Goal: Communication & Community: Ask a question

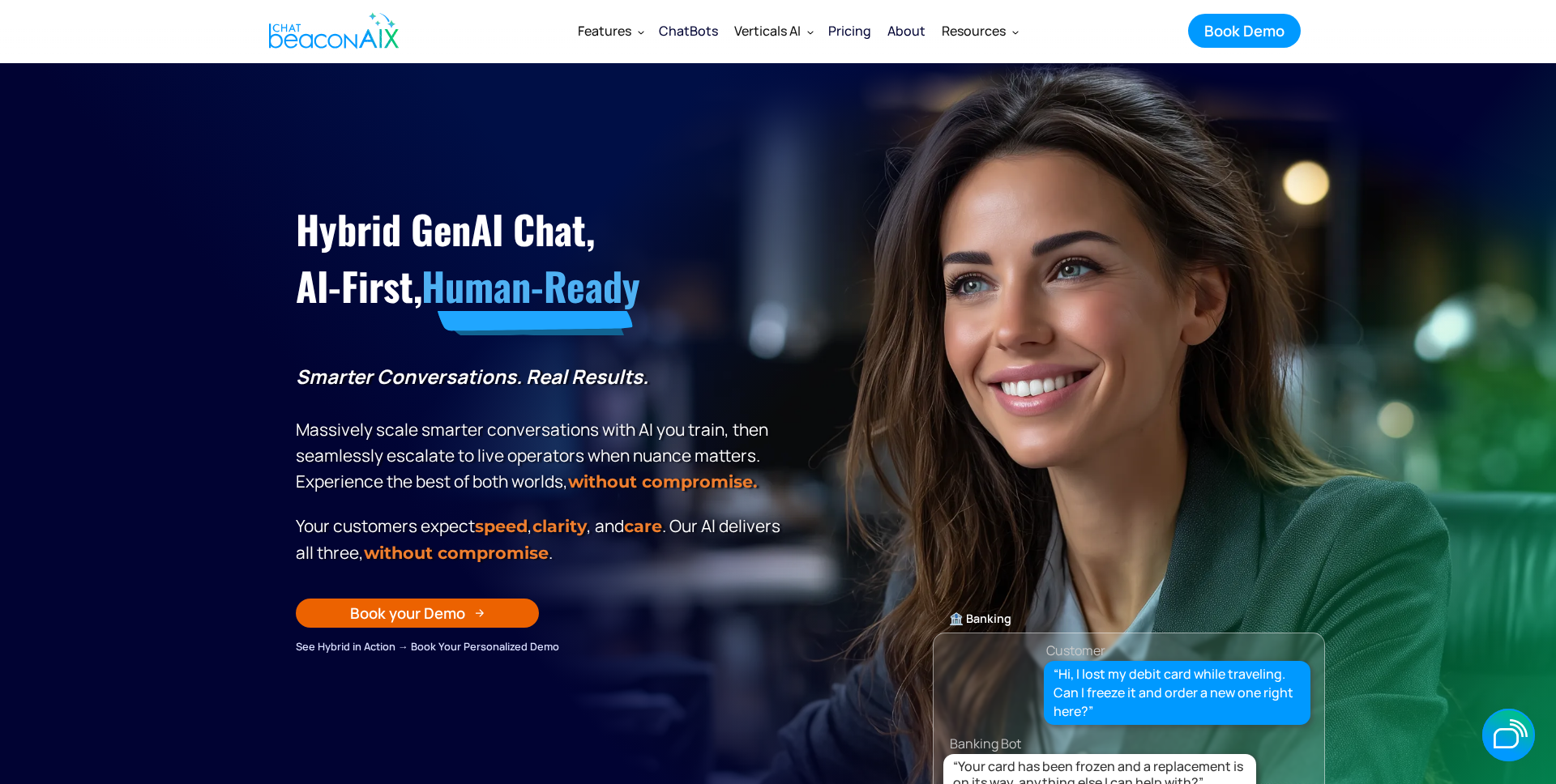
click at [878, 233] on div "Hybrid GenAI Chat, AI-First, Human-Ready Smarter Conversations. Real Results. M…" at bounding box center [778, 400] width 996 height 511
click at [918, 259] on div "Hybrid GenAI Chat, AI-First, Human-Ready Smarter Conversations. Real Results. M…" at bounding box center [778, 400] width 996 height 511
drag, startPoint x: 646, startPoint y: 143, endPoint x: 671, endPoint y: 136, distance: 26.0
click at [646, 143] on section "Hybrid GenAI Chat, AI-First, Human-Ready Smarter Conversations. Real Results. M…" at bounding box center [778, 467] width 1556 height 810
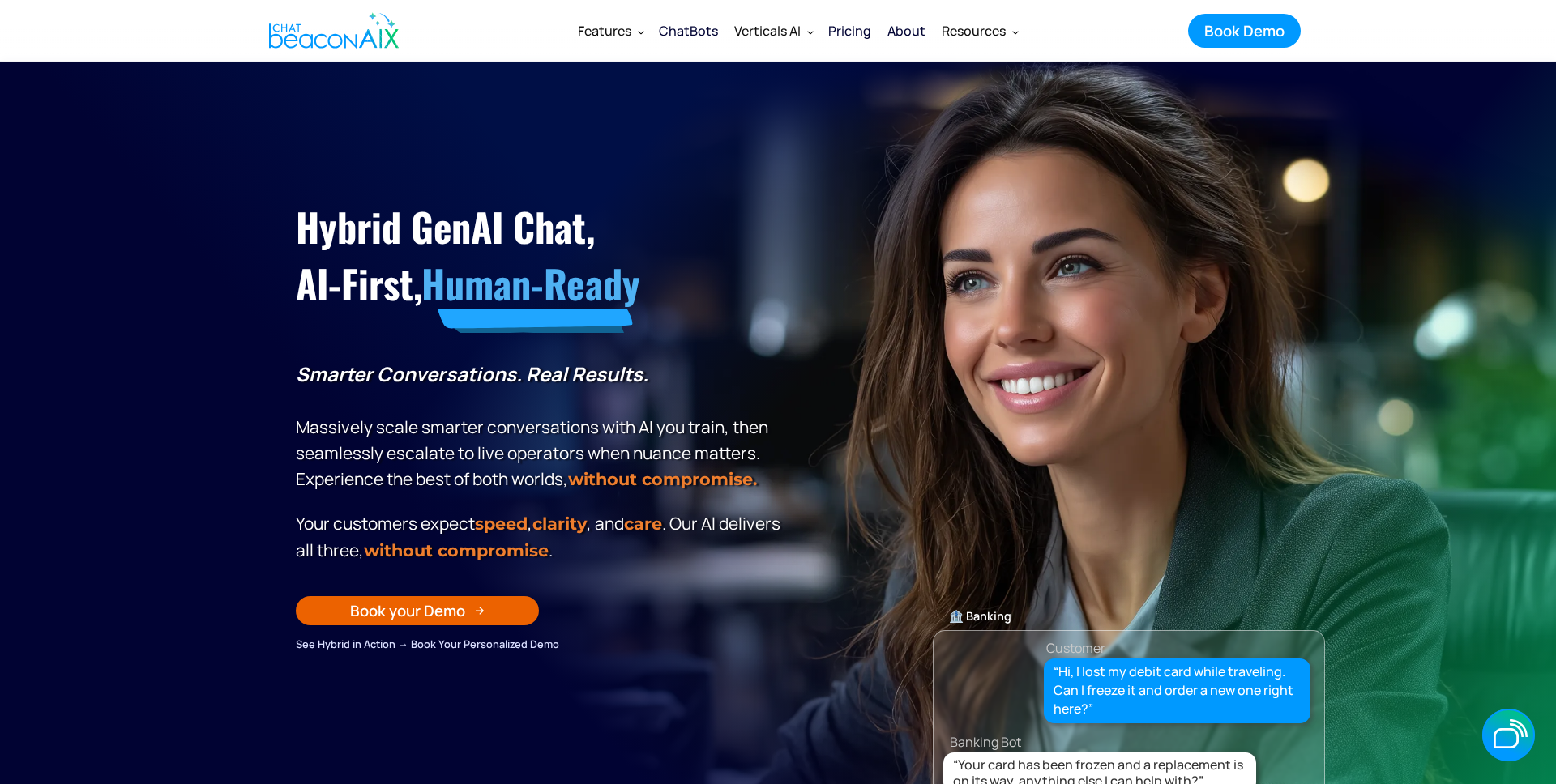
scroll to position [3, 0]
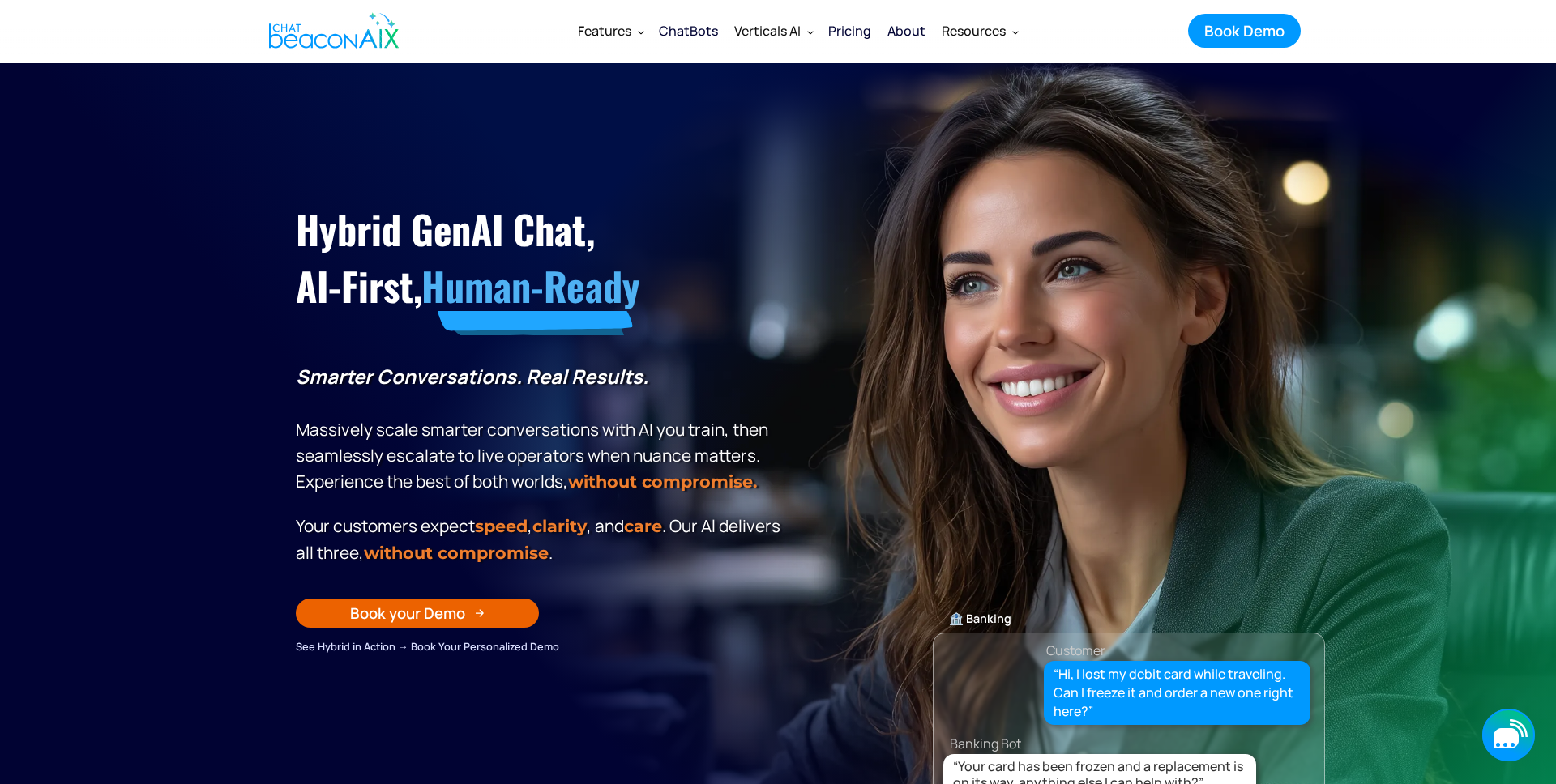
click at [1498, 728] on icon "button" at bounding box center [1507, 735] width 52 height 52
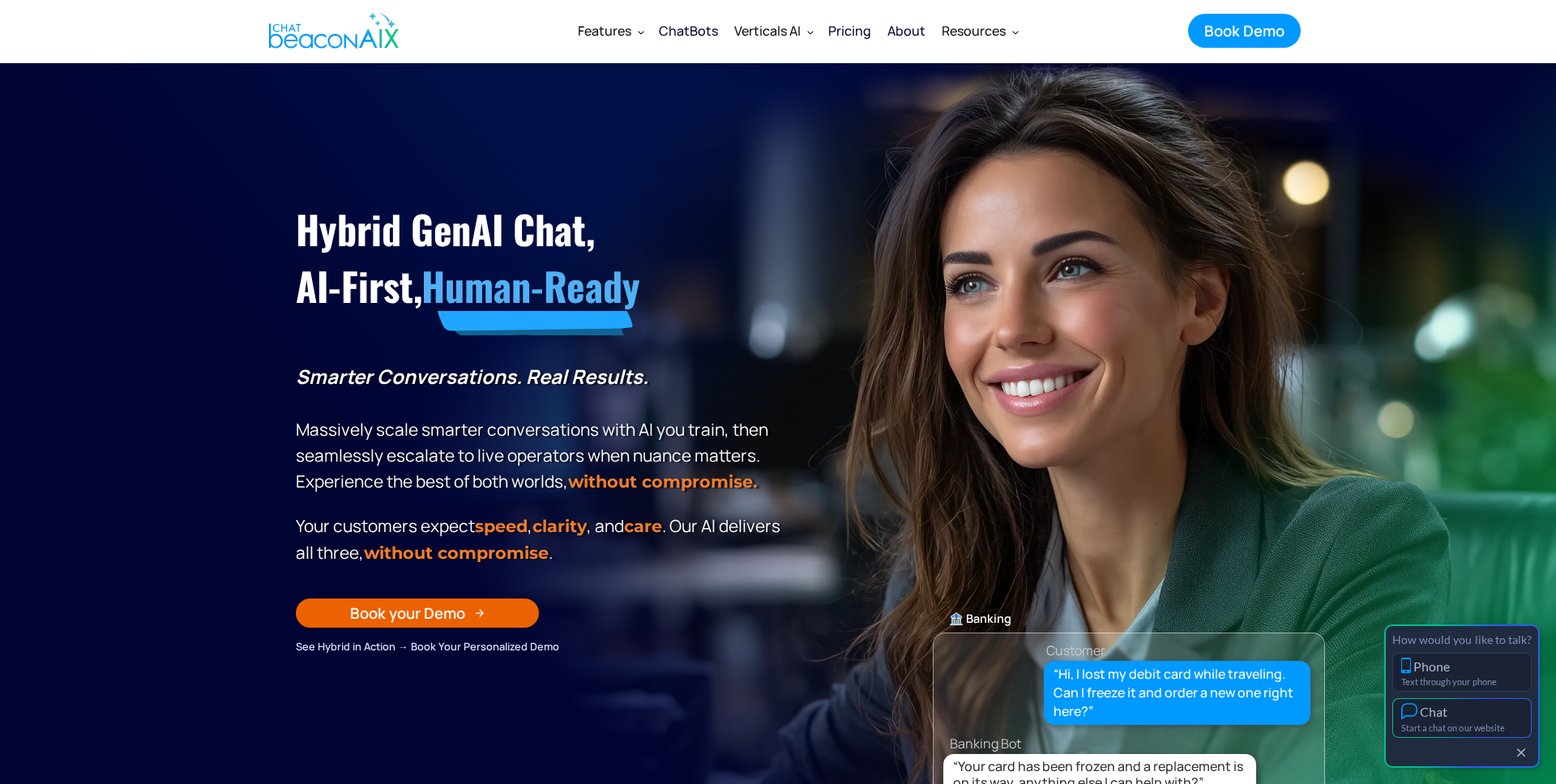
click at [1469, 726] on div "Start a chat on our website" at bounding box center [1462, 728] width 122 height 10
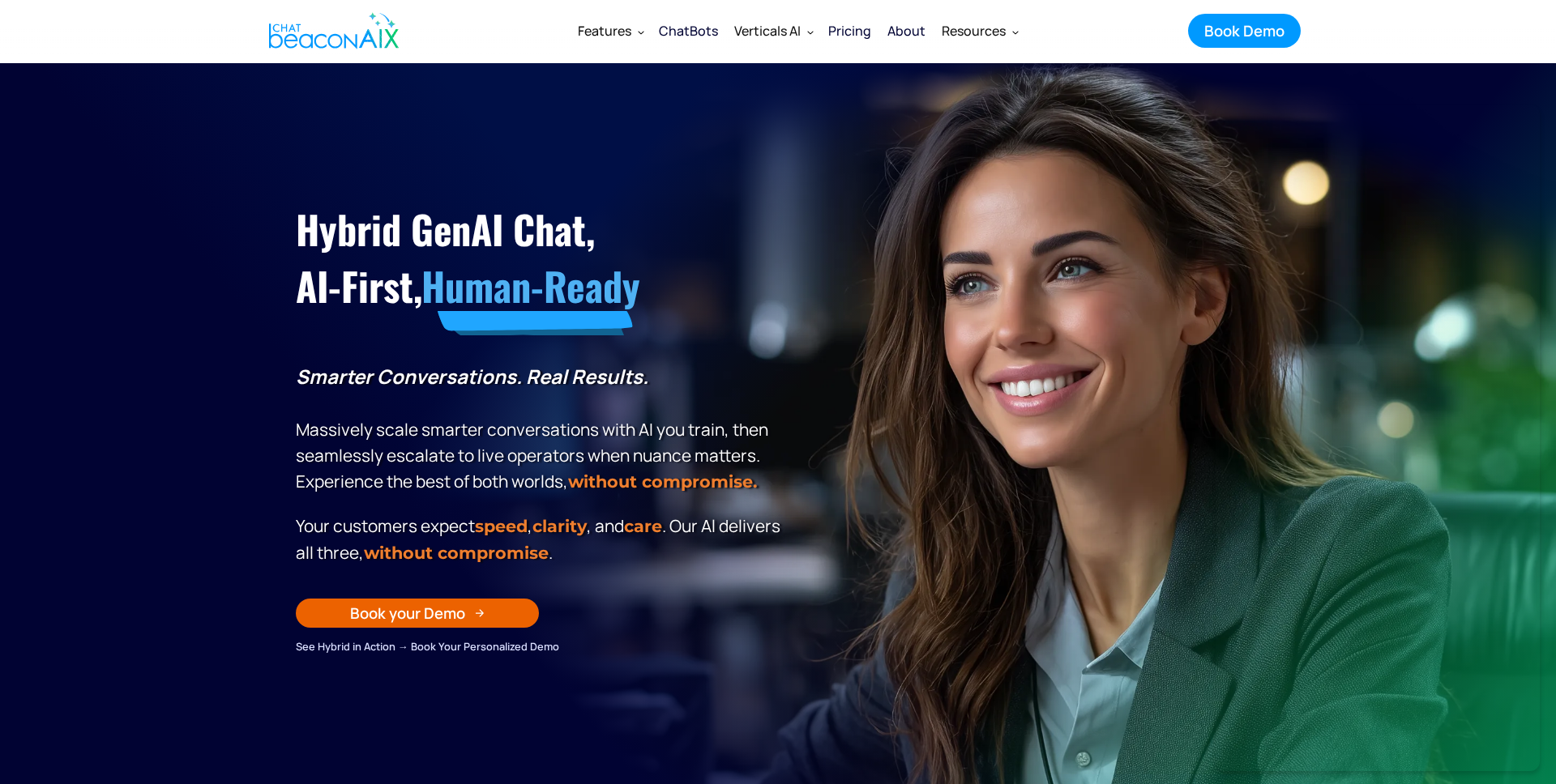
click at [227, 337] on section "Hybrid GenAI Chat, AI-First, Human-Ready Smarter Conversations. Real Results. M…" at bounding box center [778, 467] width 1556 height 810
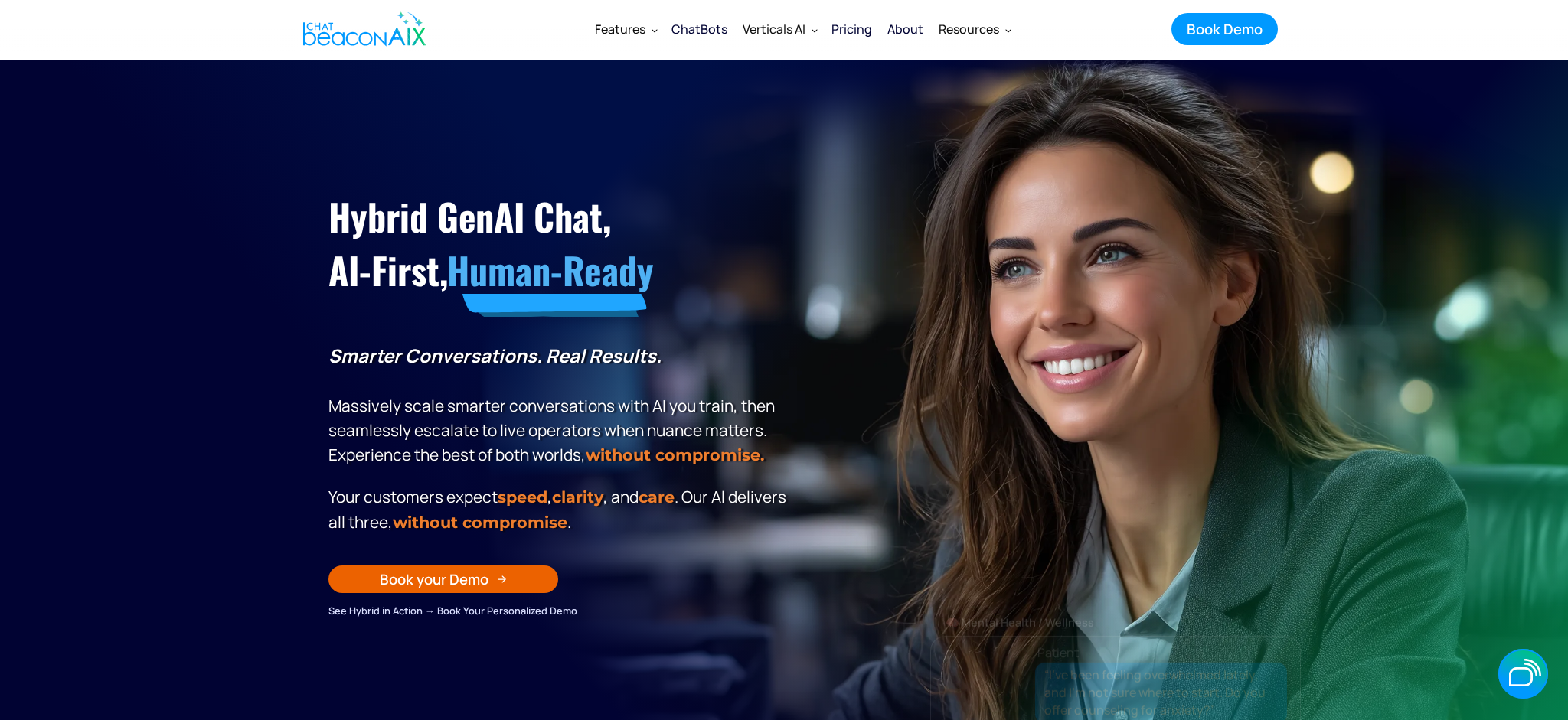
click at [240, 133] on section "Hybrid GenAI Chat, AI-First, Human-Ready Smarter Conversations. Real Results. M…" at bounding box center [784, 441] width 1568 height 765
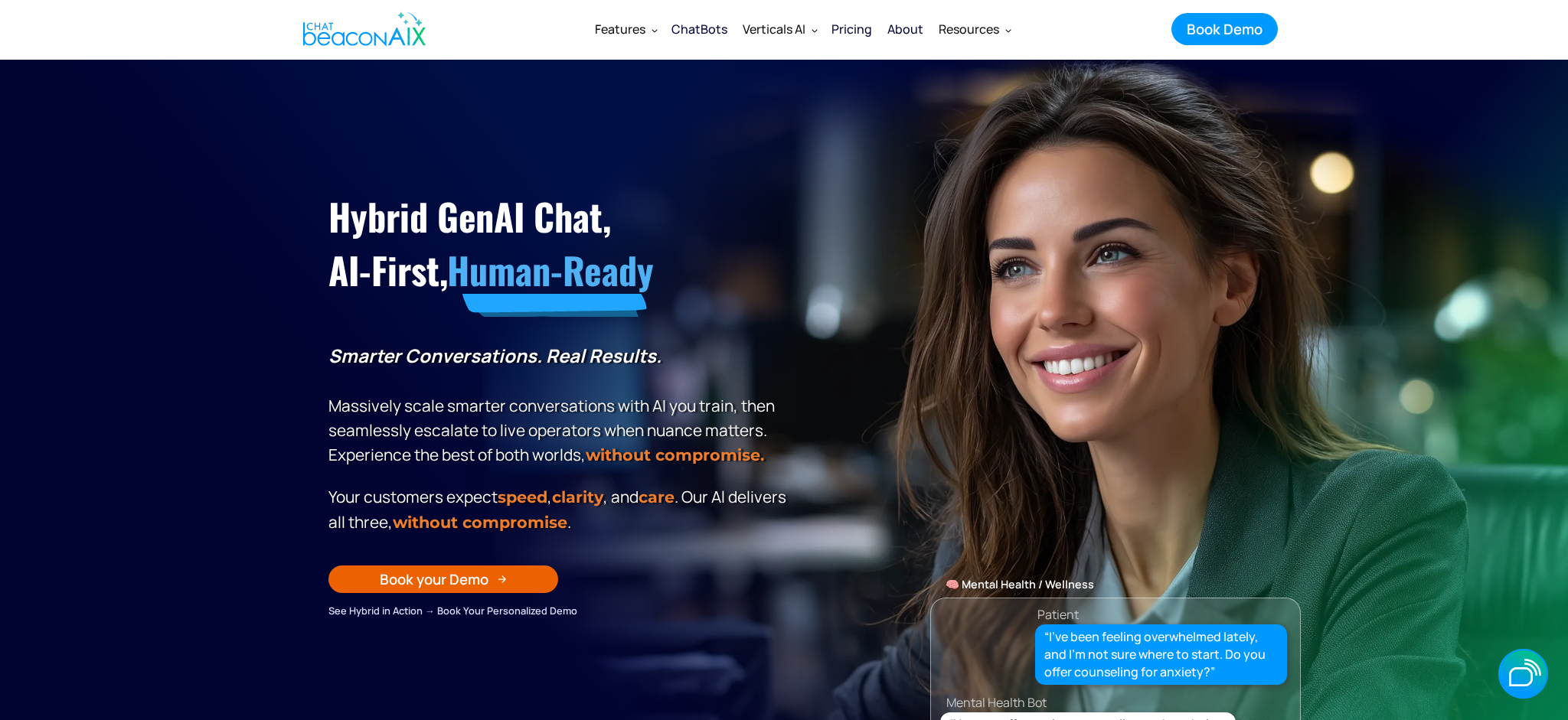
drag, startPoint x: 690, startPoint y: 333, endPoint x: 644, endPoint y: 370, distance: 59.0
click at [673, 351] on div "Hybrid GenAI Chat, AI-First, Human-Ready Smarter Conversations. Real Results. M…" at bounding box center [559, 401] width 463 height 437
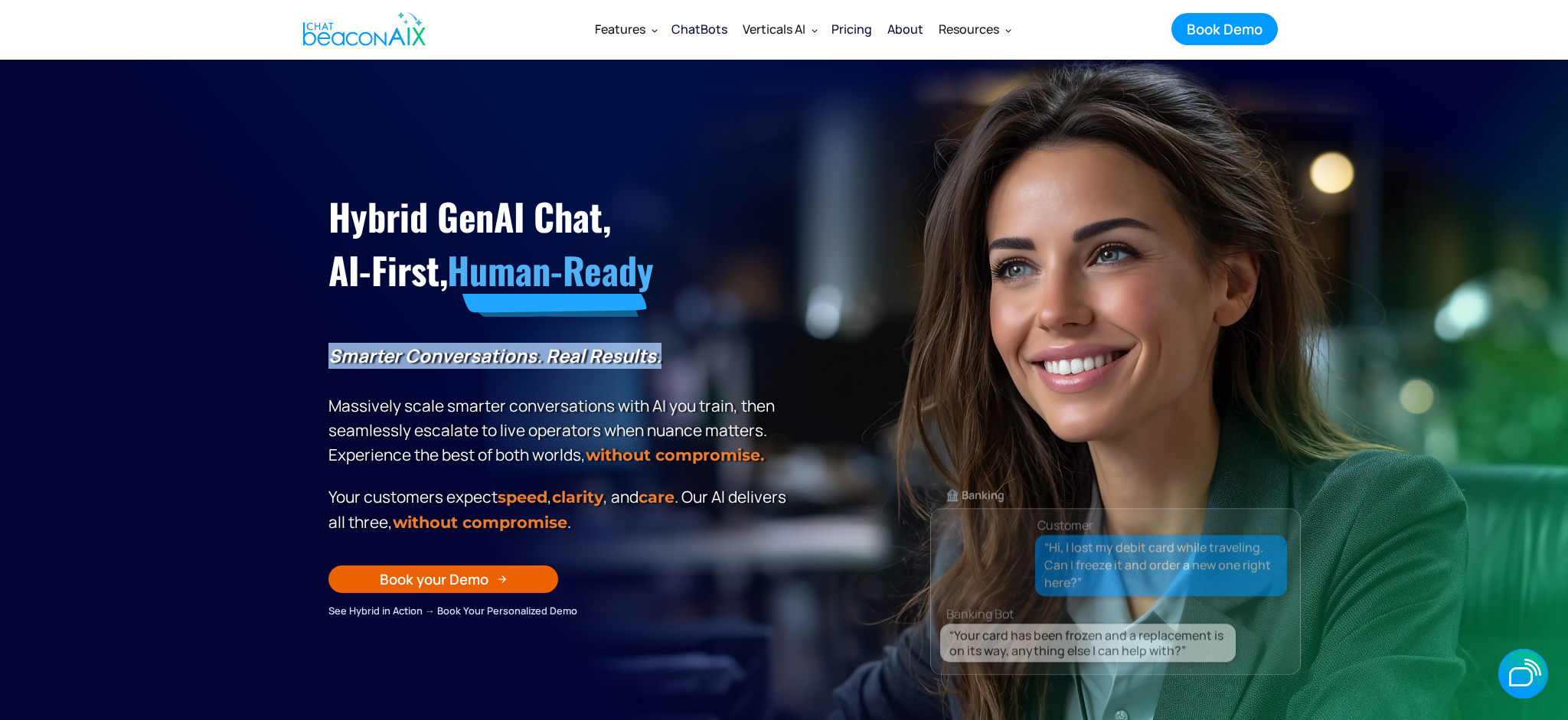
click at [1147, 379] on div "🏦 Banking Customer “Hi, I lost my debit card while traveling. Can I freeze it a…" at bounding box center [1116, 521] width 370 height 483
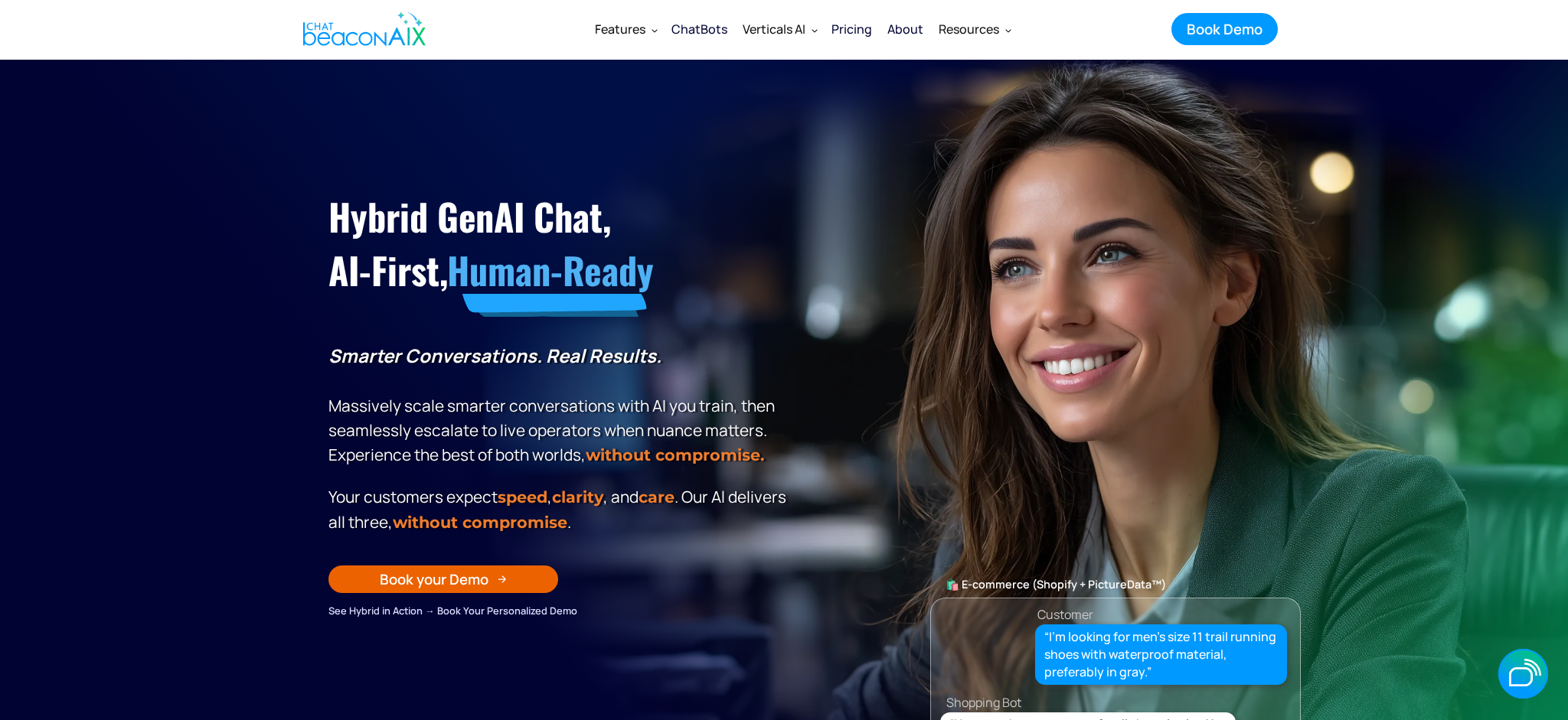
drag, startPoint x: 1134, startPoint y: 244, endPoint x: 1245, endPoint y: 67, distance: 208.9
click at [1175, 188] on div "Hybrid GenAI Chat, AI-First, Human-Ready Smarter Conversations. Real Results. M…" at bounding box center [783, 378] width 941 height 483
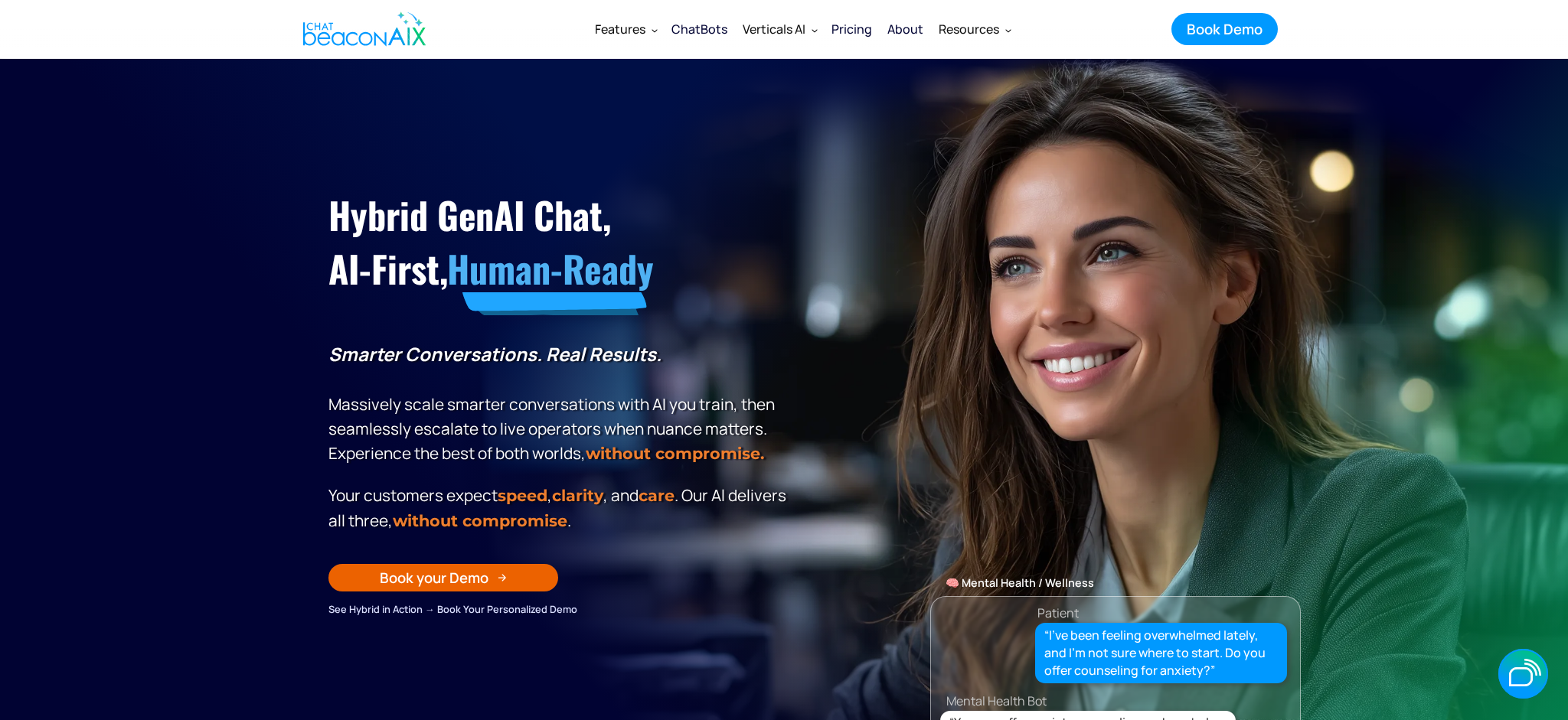
click at [1379, 494] on section "Hybrid GenAI Chat, AI-First, Human-Ready Smarter Conversations. Real Results. M…" at bounding box center [784, 440] width 1568 height 765
